Goal: Find specific page/section: Find specific page/section

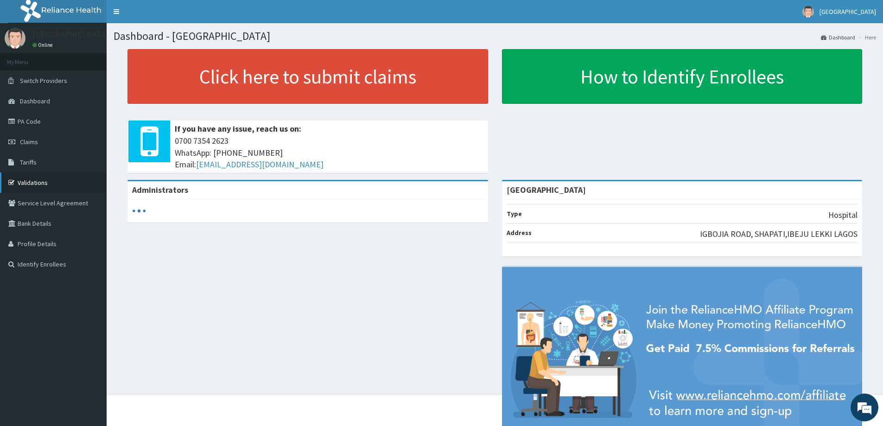
click at [75, 183] on link "Validations" at bounding box center [53, 182] width 107 height 20
drag, startPoint x: 0, startPoint y: 0, endPoint x: 31, endPoint y: 105, distance: 109.5
click at [31, 105] on link "Dashboard" at bounding box center [53, 101] width 107 height 20
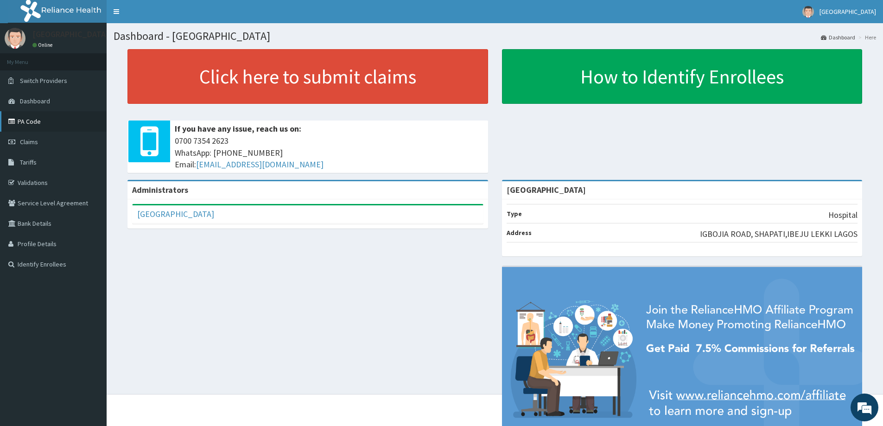
click at [49, 122] on link "PA Code" at bounding box center [53, 121] width 107 height 20
click at [110, 196] on div "Dashboard - St Angelas Hospital Dashboard Here Click here to submit claims If y…" at bounding box center [495, 208] width 776 height 371
click at [33, 186] on link "Validations" at bounding box center [53, 182] width 107 height 20
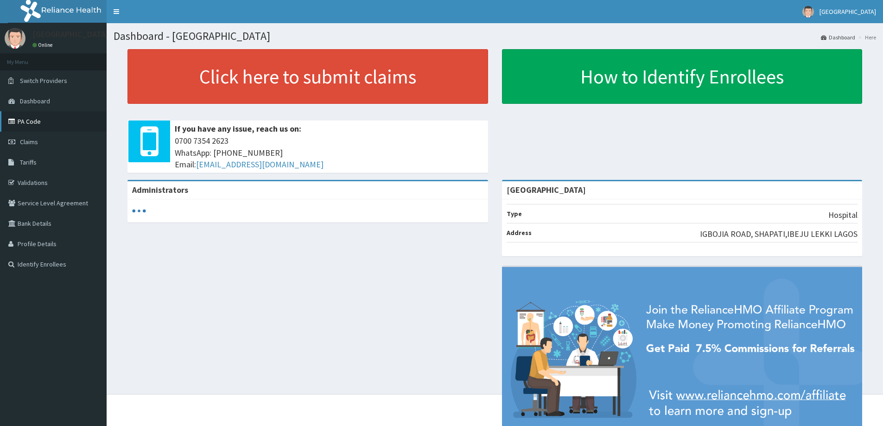
click at [96, 126] on link "PA Code" at bounding box center [53, 121] width 107 height 20
